Goal: Navigation & Orientation: Go to known website

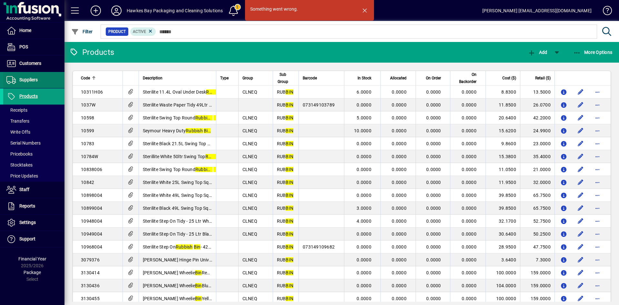
scroll to position [824, 0]
